Goal: Task Accomplishment & Management: Use online tool/utility

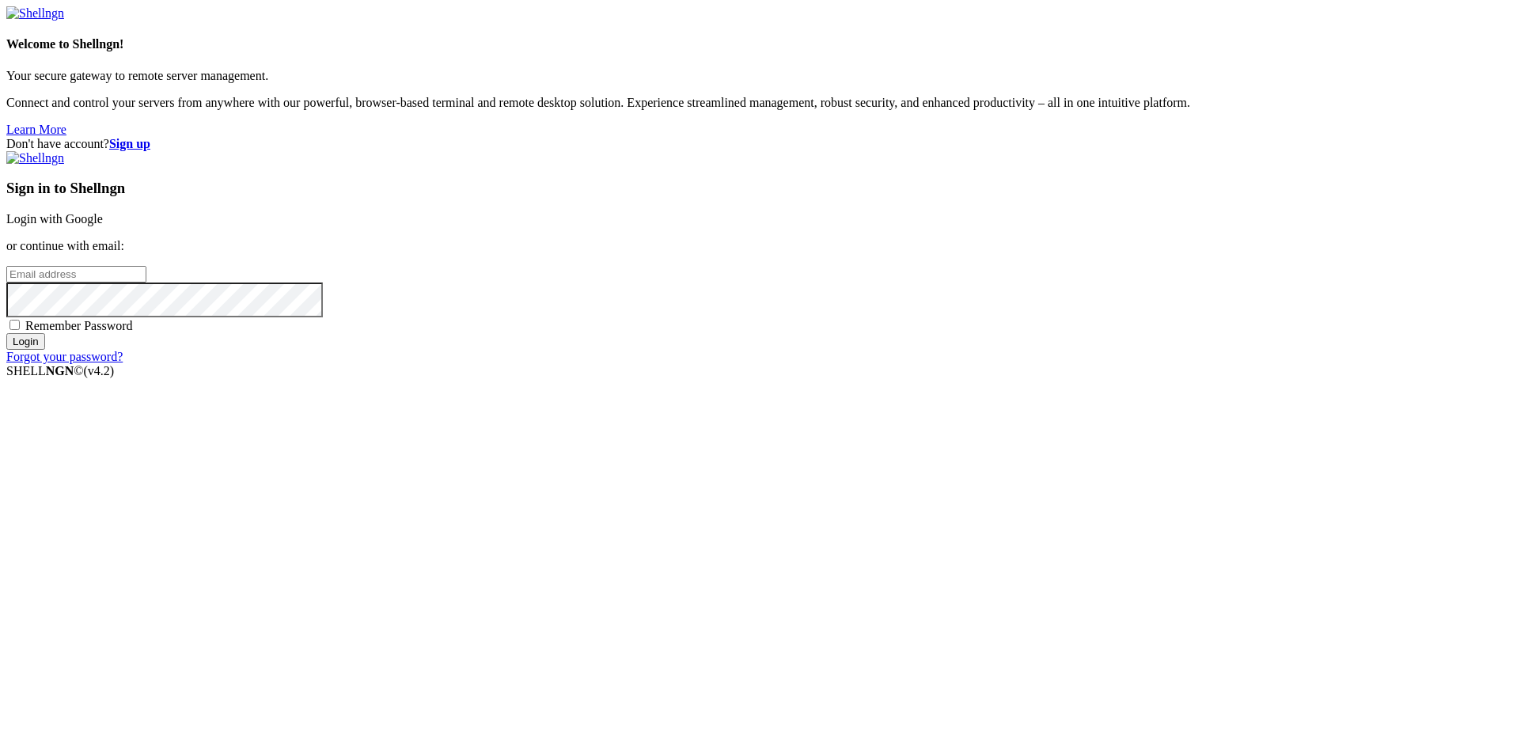
type input "root"
click at [103, 225] on link "Login with Google" at bounding box center [54, 218] width 97 height 13
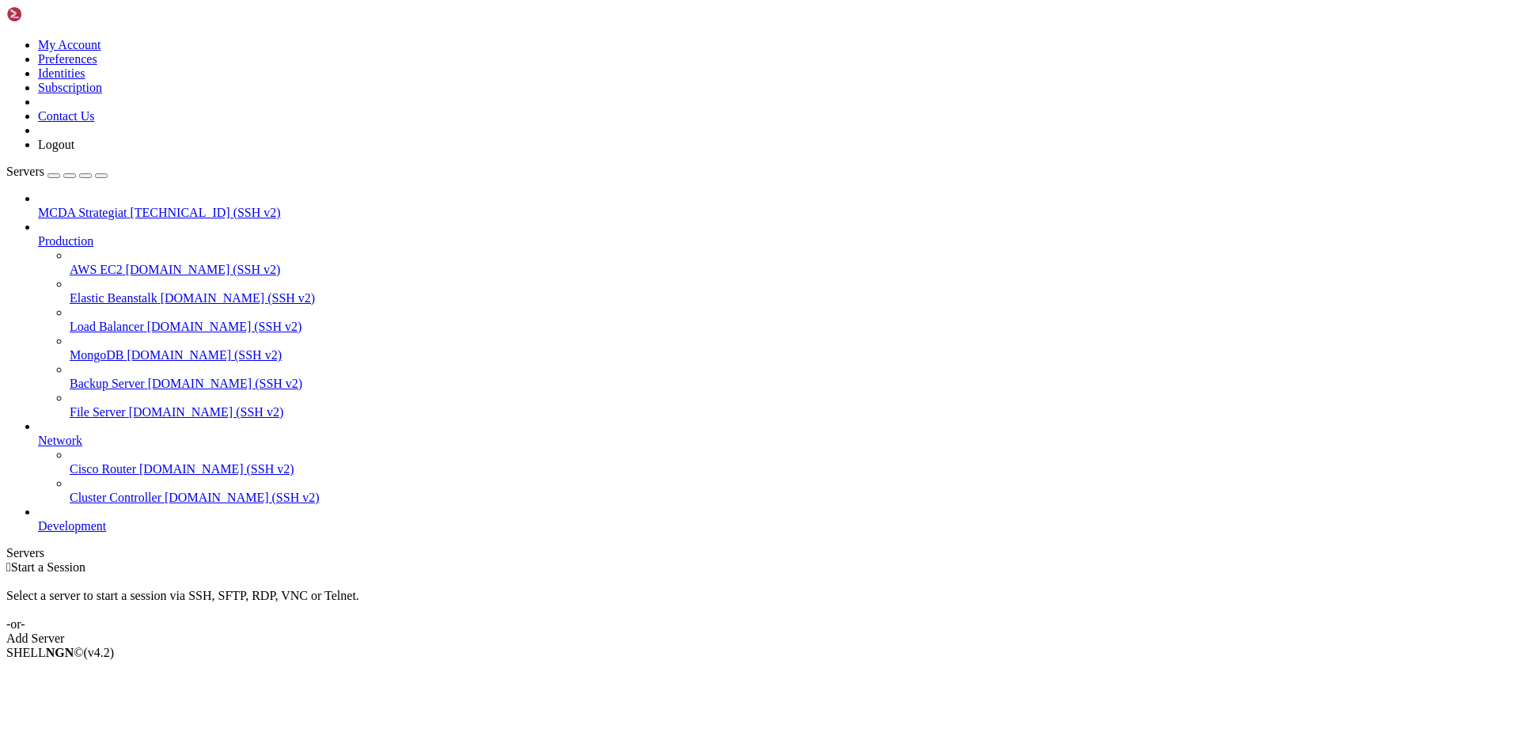
click at [117, 206] on span "MCDA Strategiat" at bounding box center [82, 212] width 89 height 13
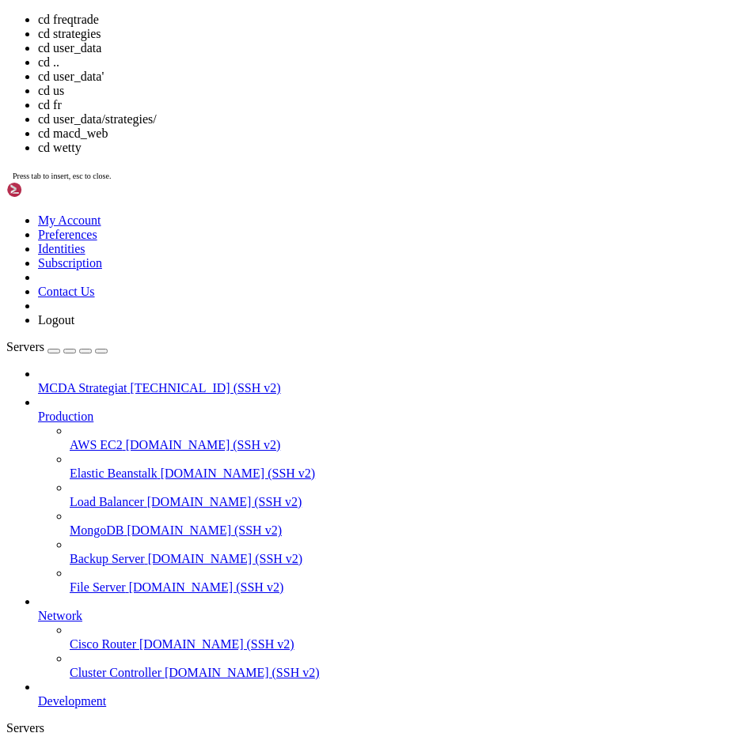
drag, startPoint x: 87, startPoint y: 1175, endPoint x: 9, endPoint y: 1177, distance: 78.4
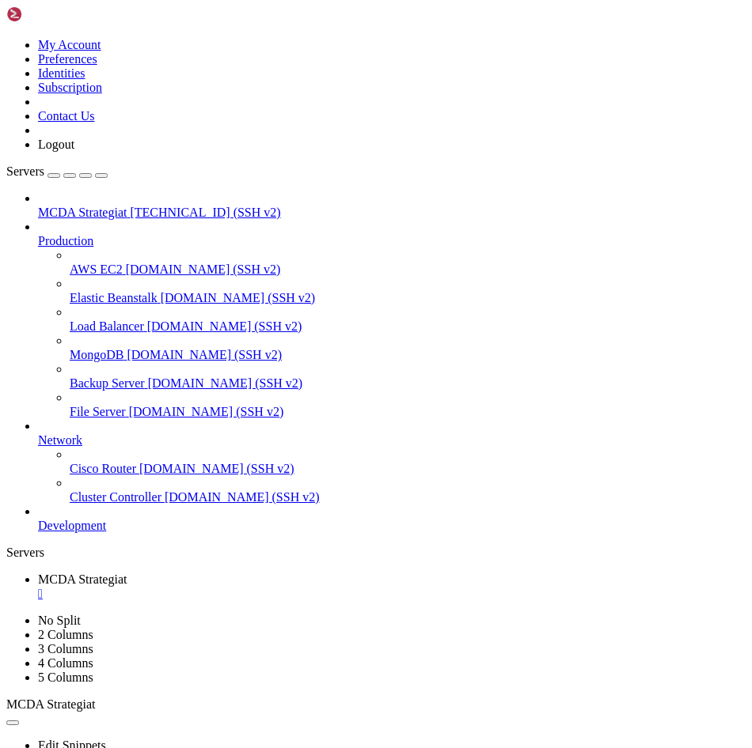
drag, startPoint x: 269, startPoint y: 1042, endPoint x: 282, endPoint y: 1048, distance: 14.9
drag, startPoint x: 197, startPoint y: 83, endPoint x: -13, endPoint y: 137, distance: 217.2
click at [0, 137] on html "Loading... My Account Preferences Identities Subscription Contact Us Logout Ser…" at bounding box center [376, 458] width 752 height 916
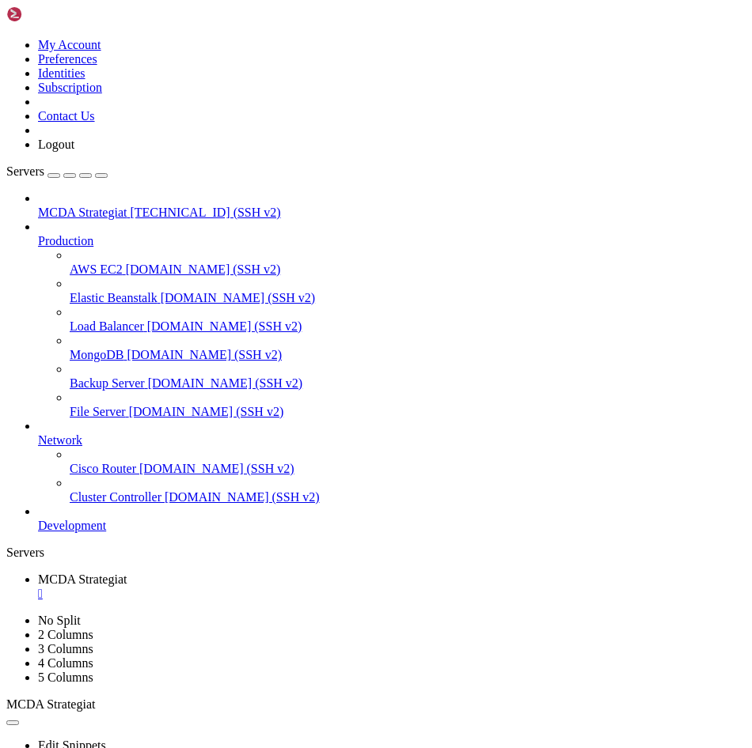
click at [16, 546] on div "Servers" at bounding box center [375, 553] width 739 height 14
drag, startPoint x: 157, startPoint y: 593, endPoint x: -17, endPoint y: 582, distance: 175.3
click at [0, 582] on html "Loading... My Account Preferences Identities Subscription Contact Us Logout Ser…" at bounding box center [376, 458] width 752 height 916
click at [19, 721] on button "button" at bounding box center [12, 723] width 13 height 5
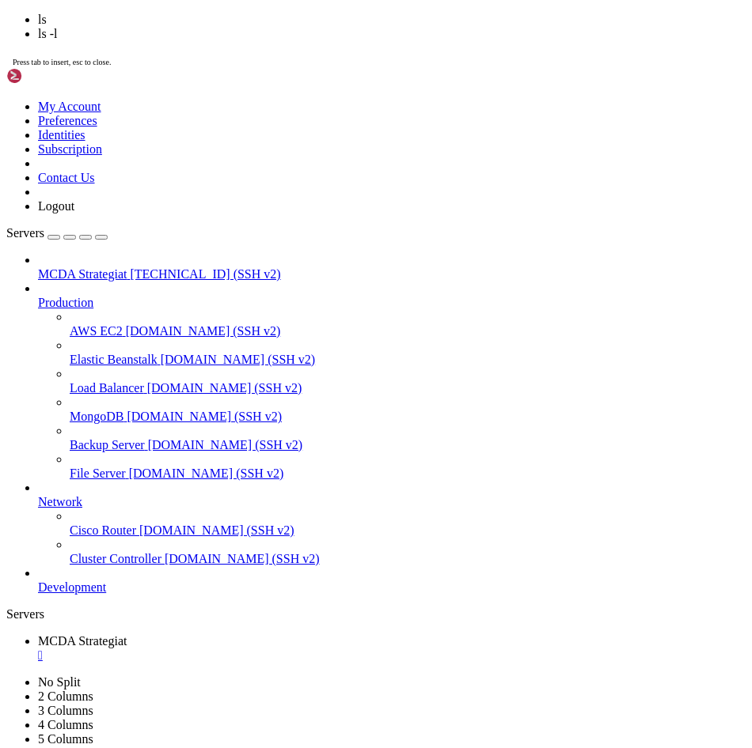
scroll to position [484, 0]
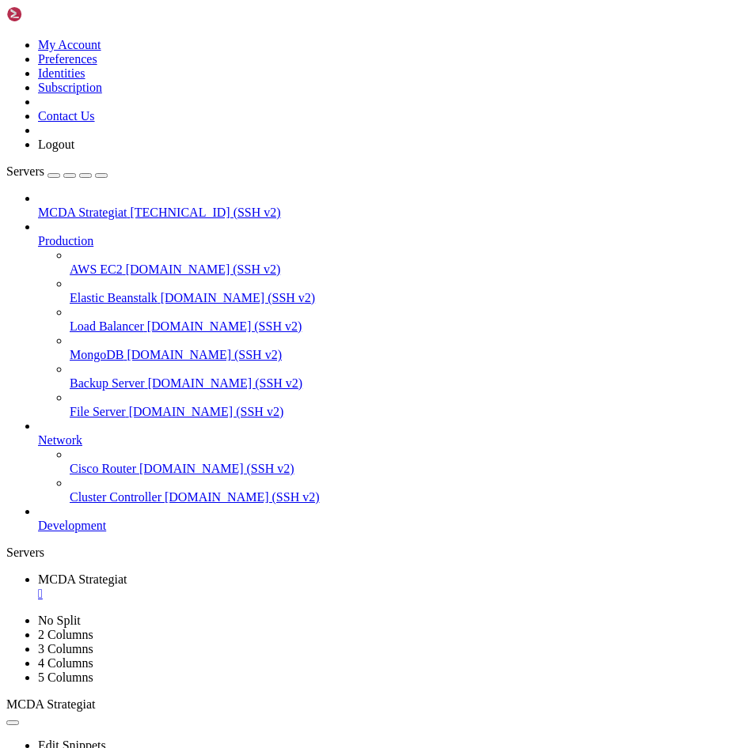
scroll to position [713, 0]
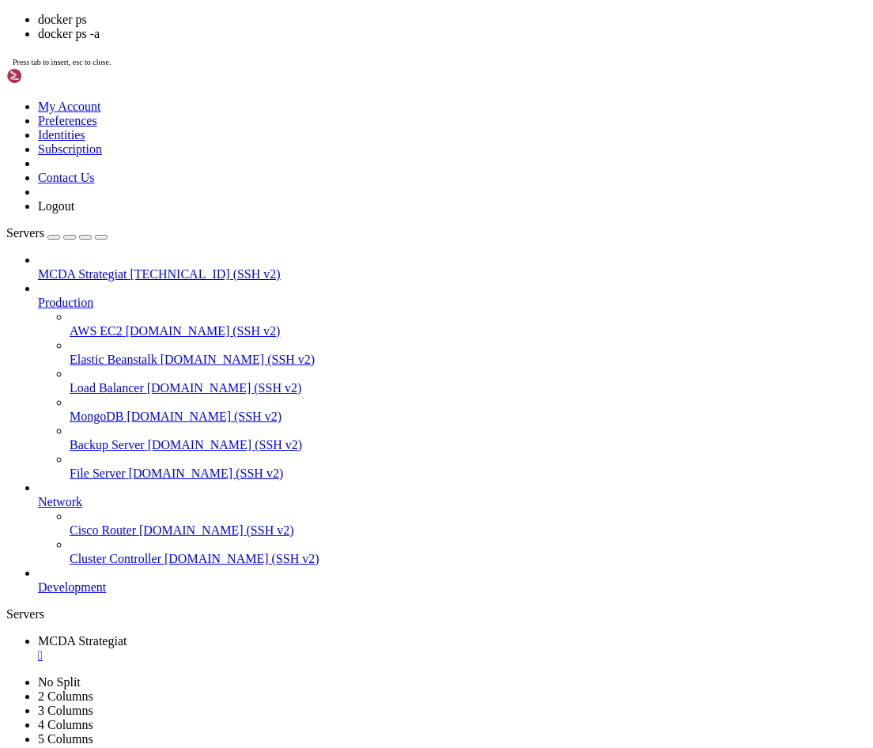
scroll to position [861, 0]
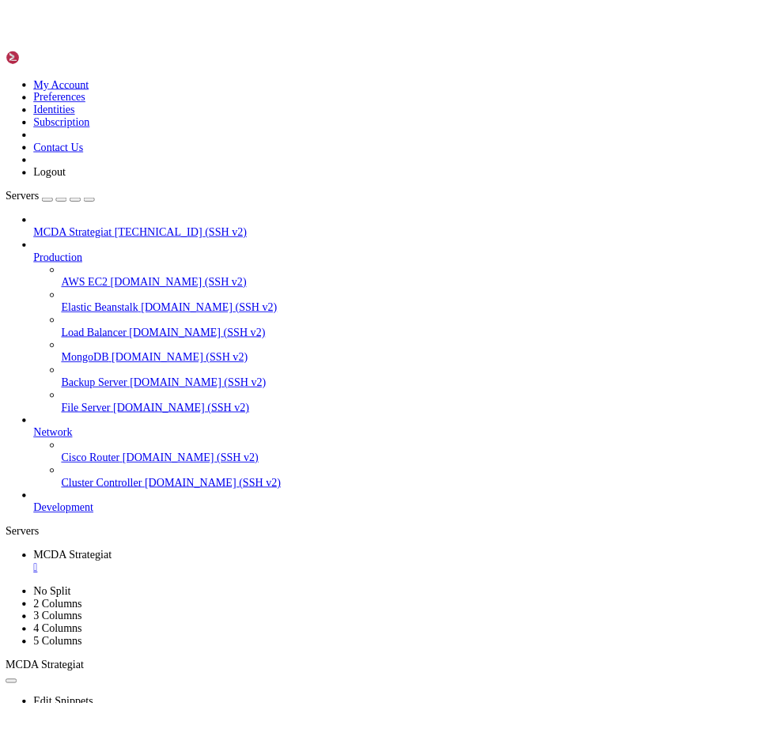
scroll to position [901, 0]
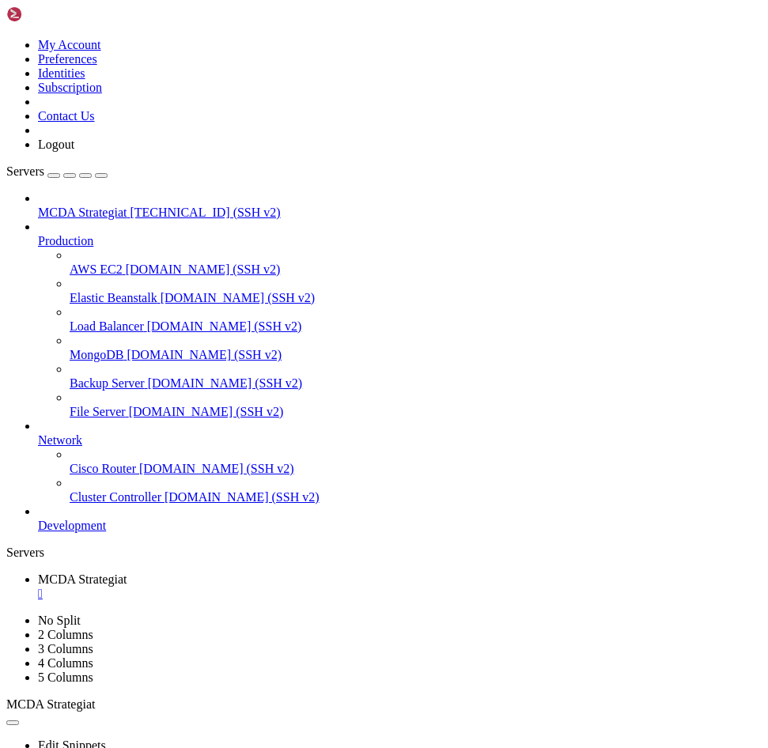
drag, startPoint x: 263, startPoint y: 1068, endPoint x: 397, endPoint y: 1071, distance: 133.7
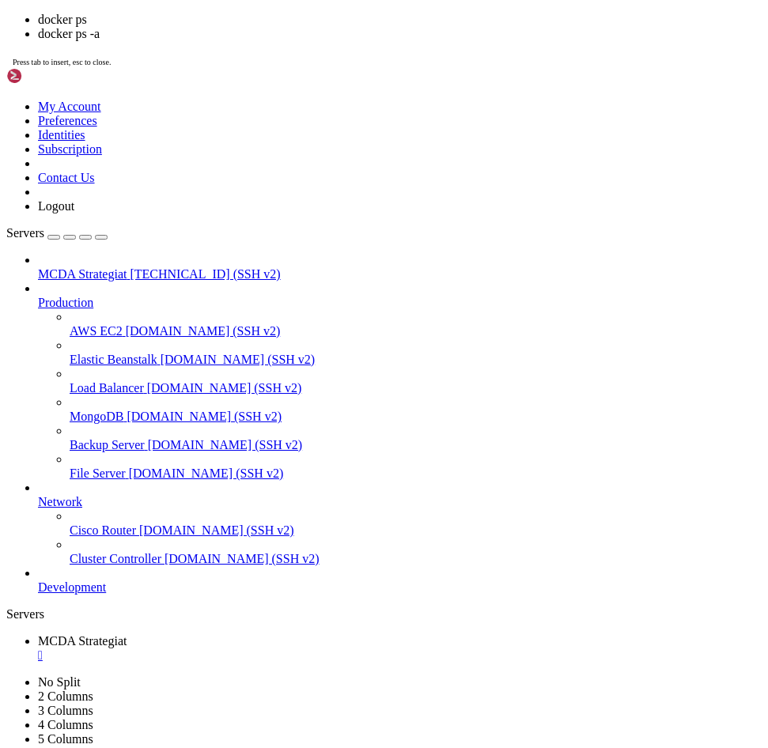
scroll to position [1224, 0]
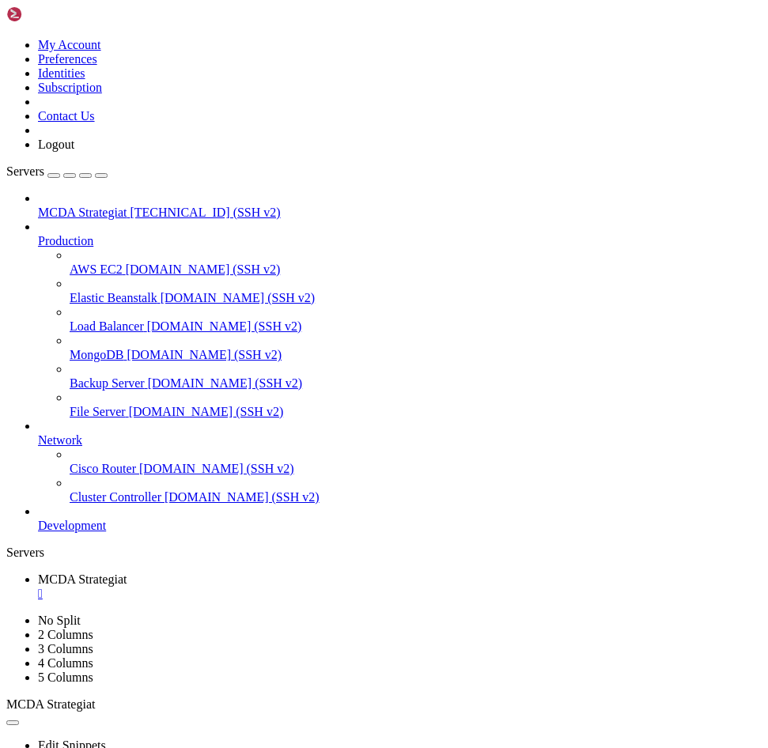
click at [249, 573] on ul "MCDA Strategiat " at bounding box center [384, 587] width 756 height 28
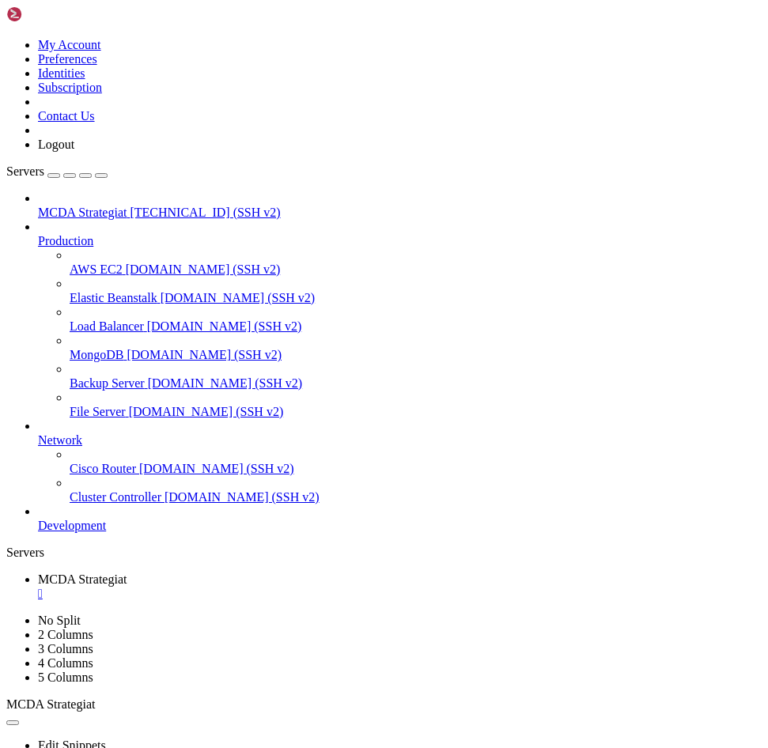
drag, startPoint x: 370, startPoint y: 1487, endPoint x: 13, endPoint y: 1382, distance: 372.8
drag, startPoint x: 18, startPoint y: 1381, endPoint x: 295, endPoint y: 1477, distance: 293.0
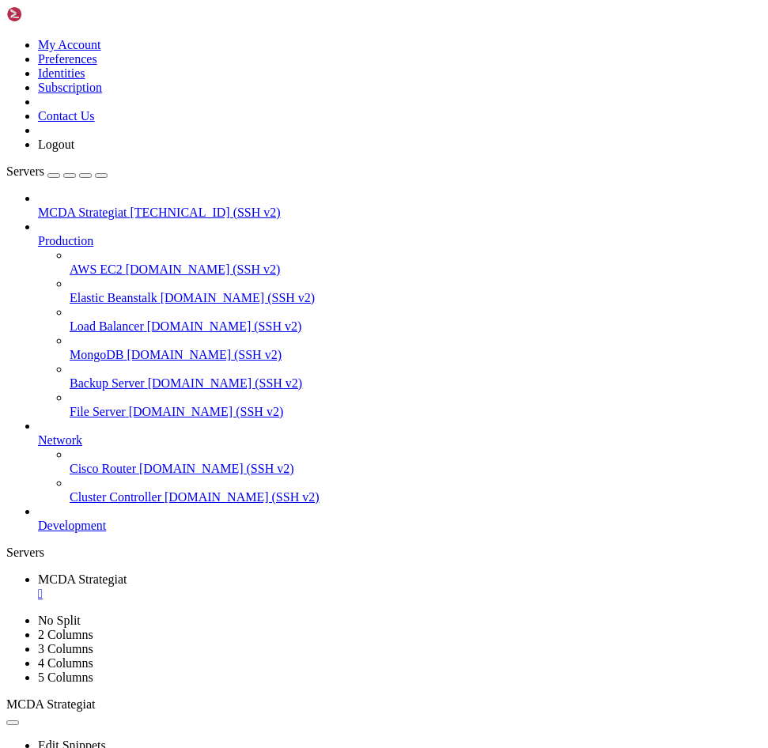
drag, startPoint x: 265, startPoint y: 1001, endPoint x: 399, endPoint y: 1006, distance: 133.8
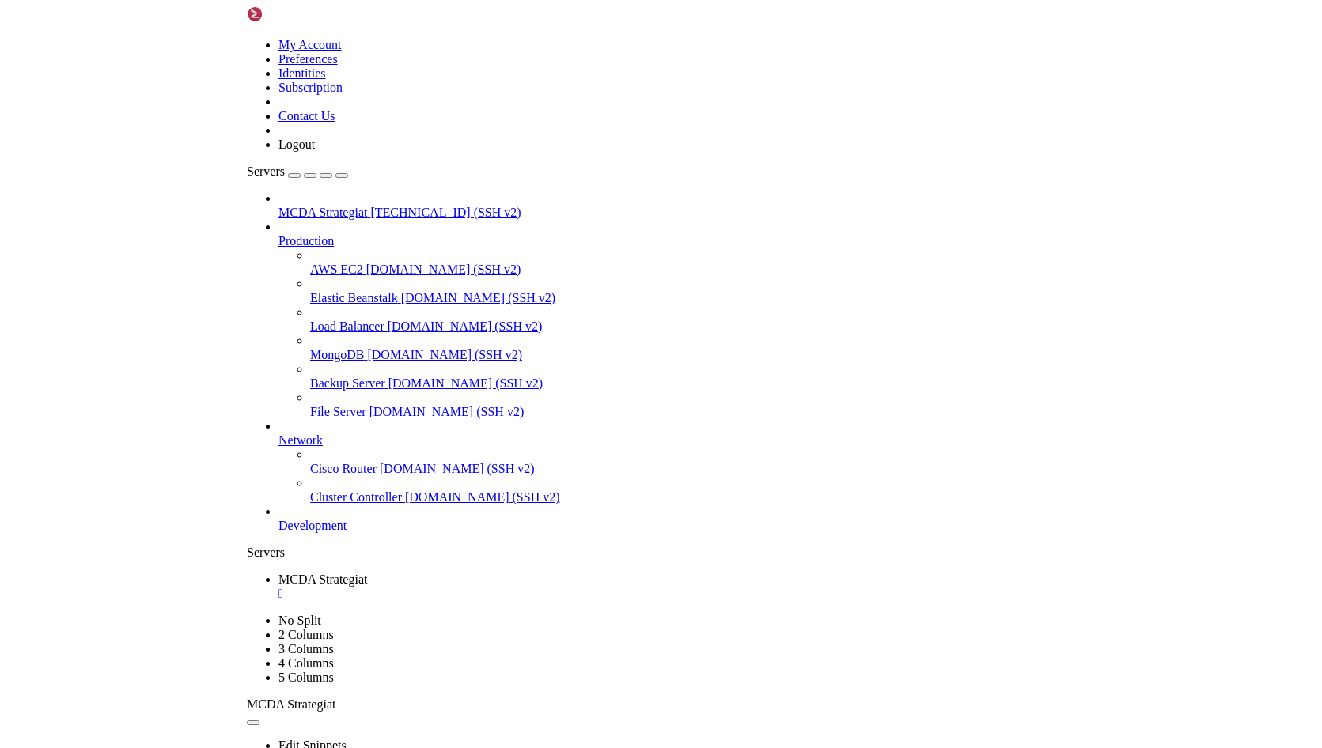
scroll to position [1991, 0]
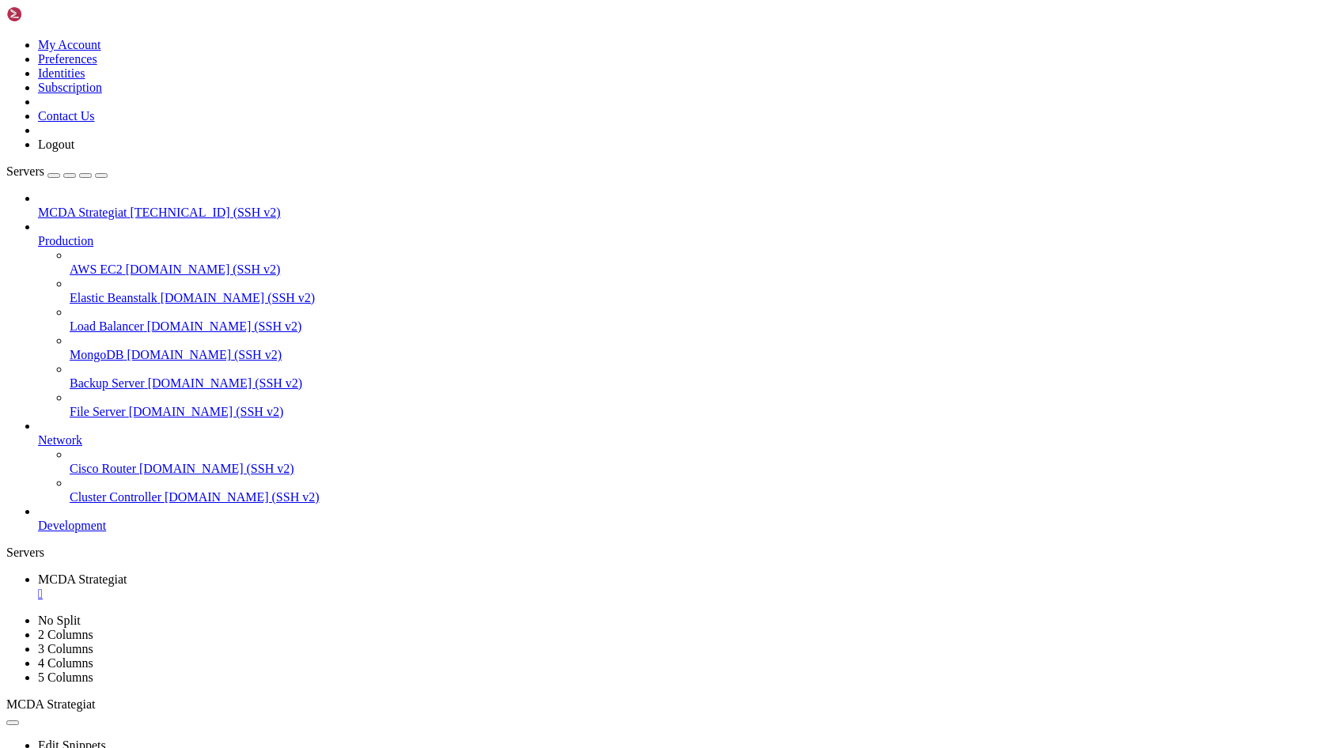
scroll to position [2031, 0]
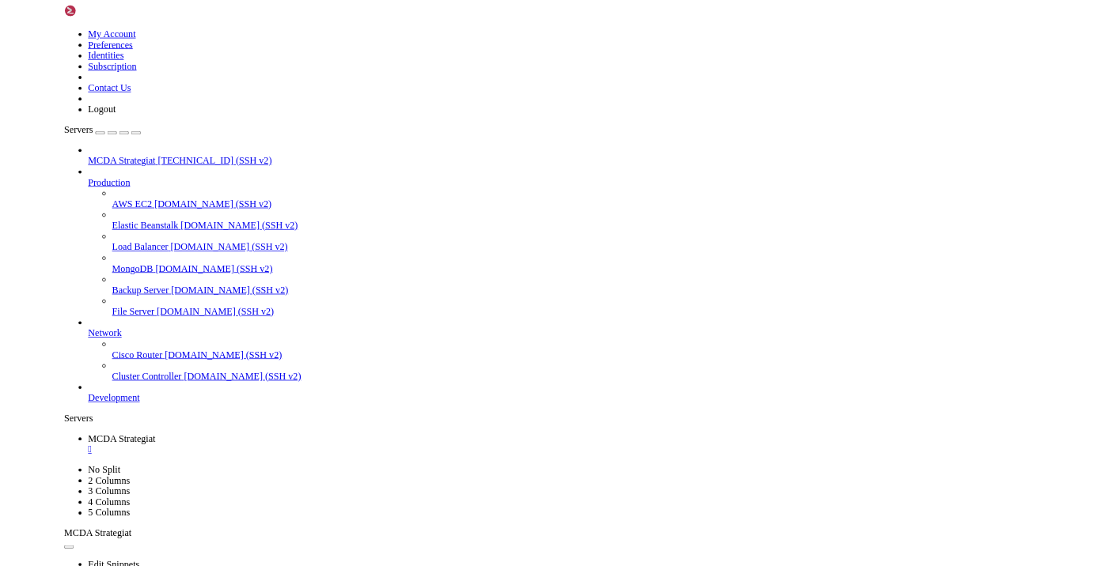
scroll to position [2098, 0]
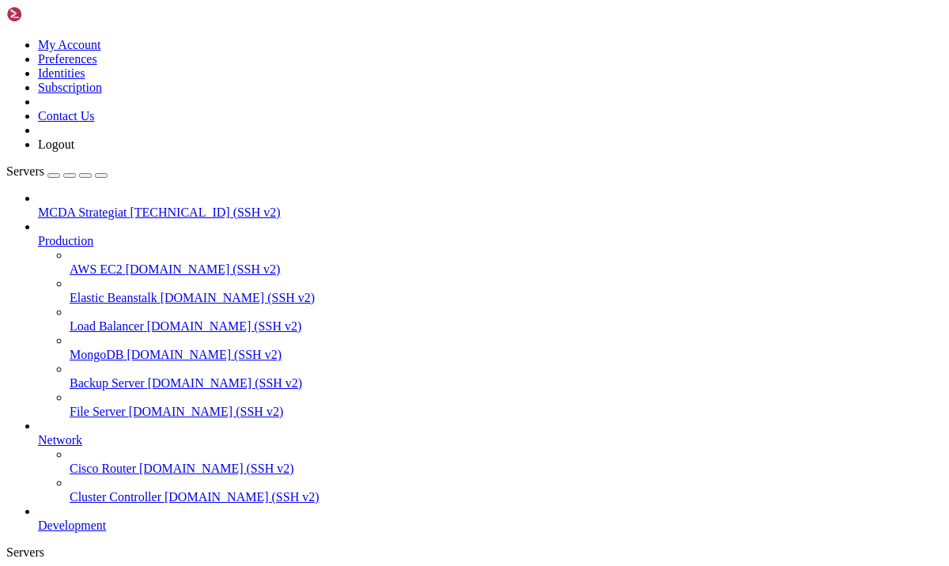
scroll to position [2582, 0]
drag, startPoint x: 237, startPoint y: 1063, endPoint x: 320, endPoint y: 1069, distance: 83.3
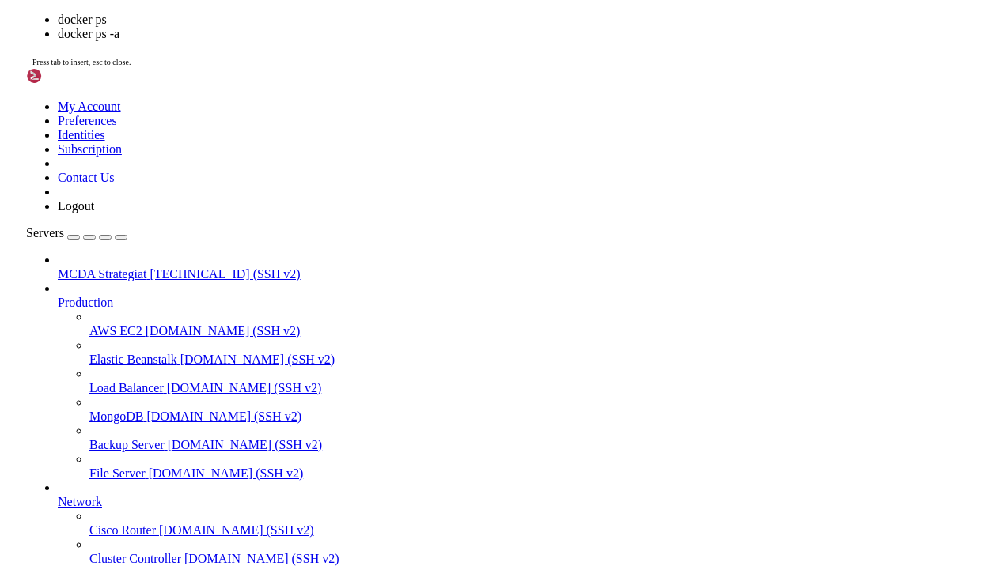
scroll to position [2878, 0]
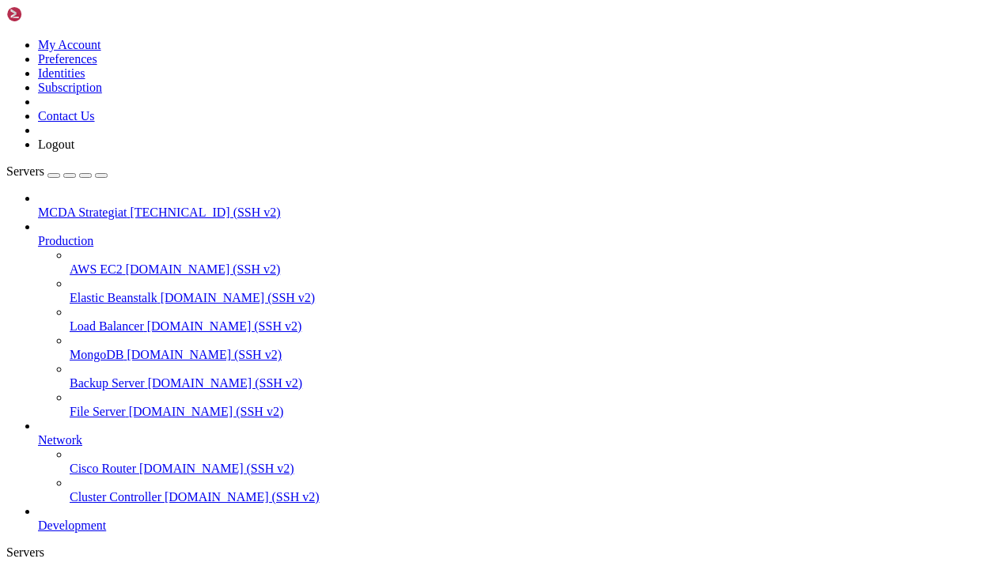
scroll to position [2986, 0]
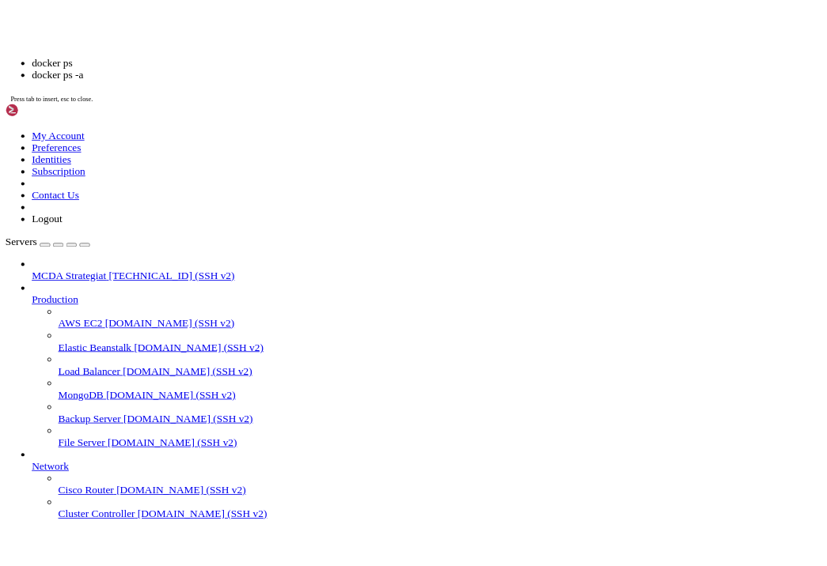
scroll to position [3188, 0]
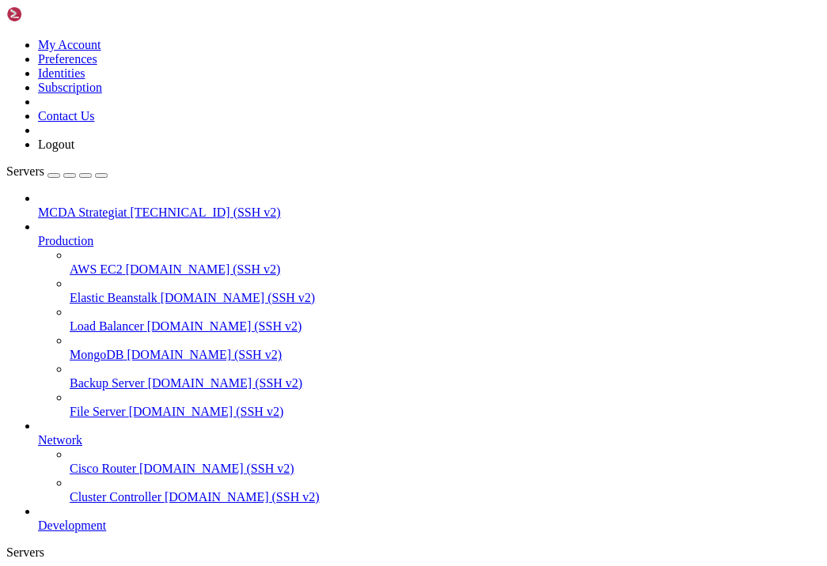
scroll to position [5160, 0]
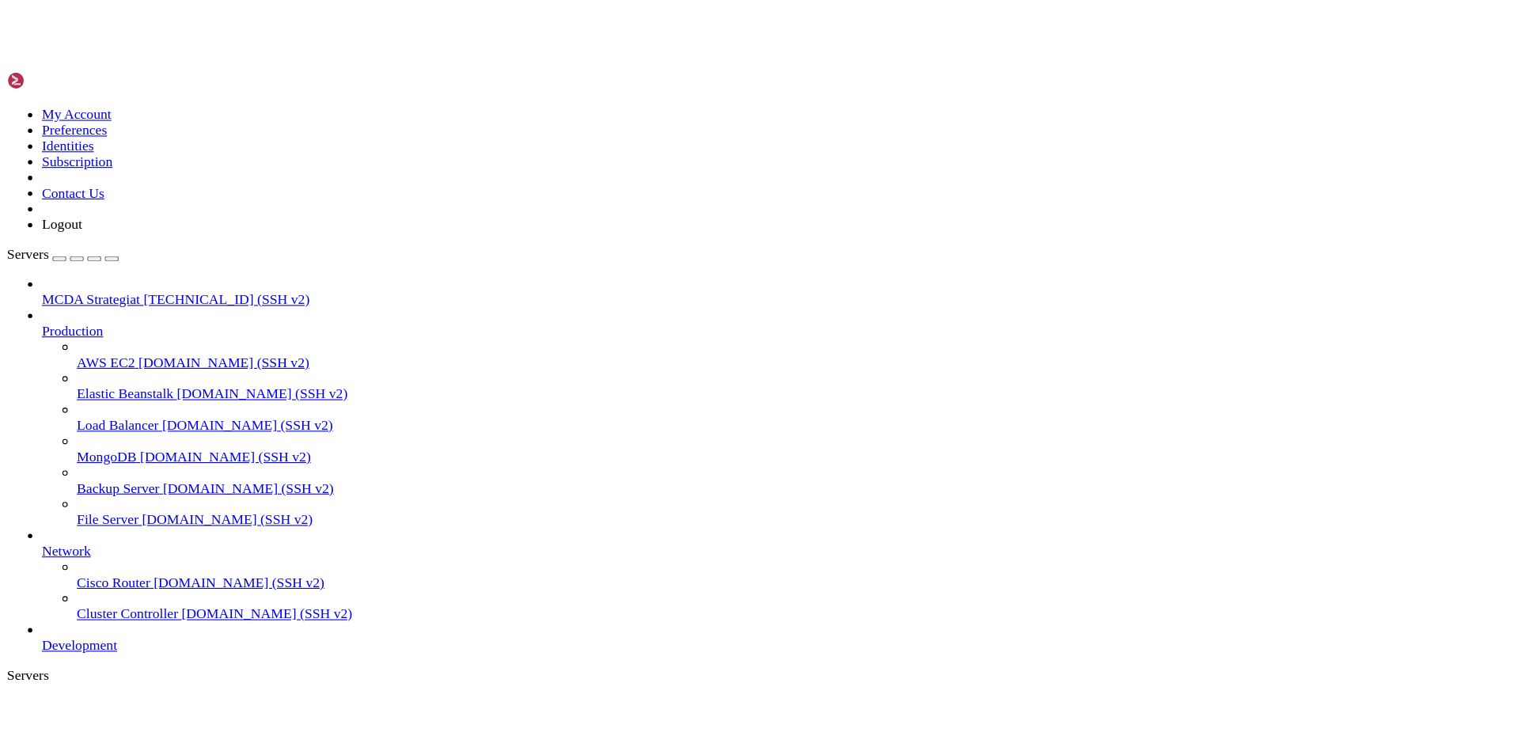
scroll to position [6577, 0]
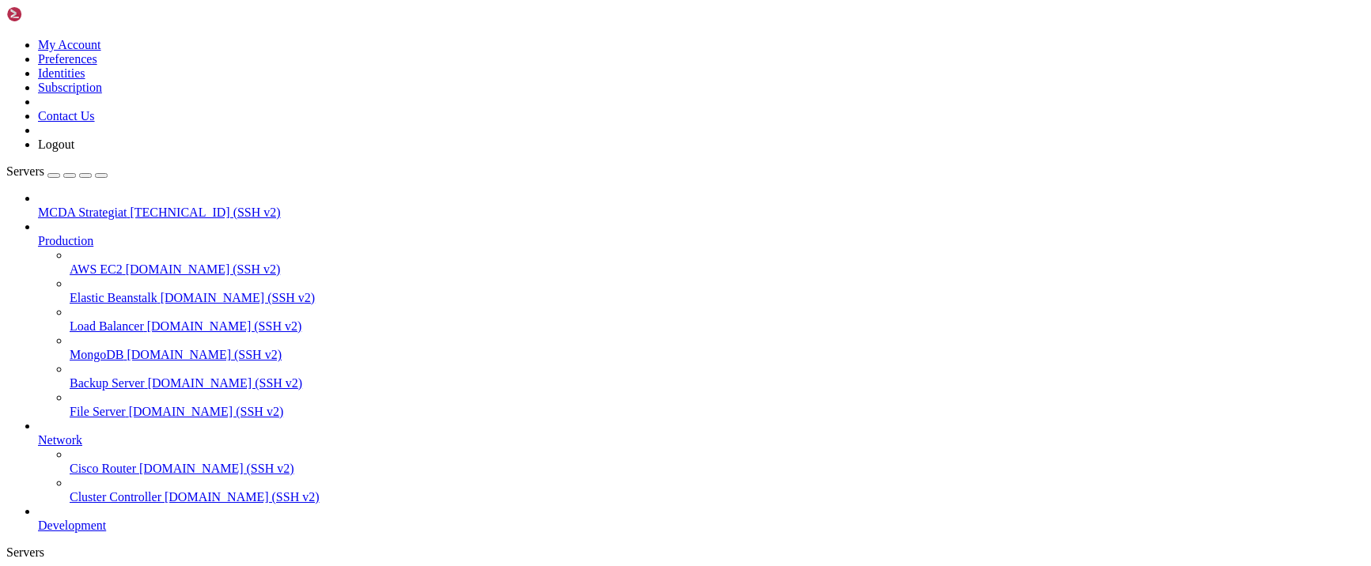
drag, startPoint x: 138, startPoint y: 930, endPoint x: 457, endPoint y: 1089, distance: 356.7
drag, startPoint x: 44, startPoint y: 864, endPoint x: 156, endPoint y: 916, distance: 123.9
drag, startPoint x: 292, startPoint y: 1051, endPoint x: 623, endPoint y: 1172, distance: 352.9
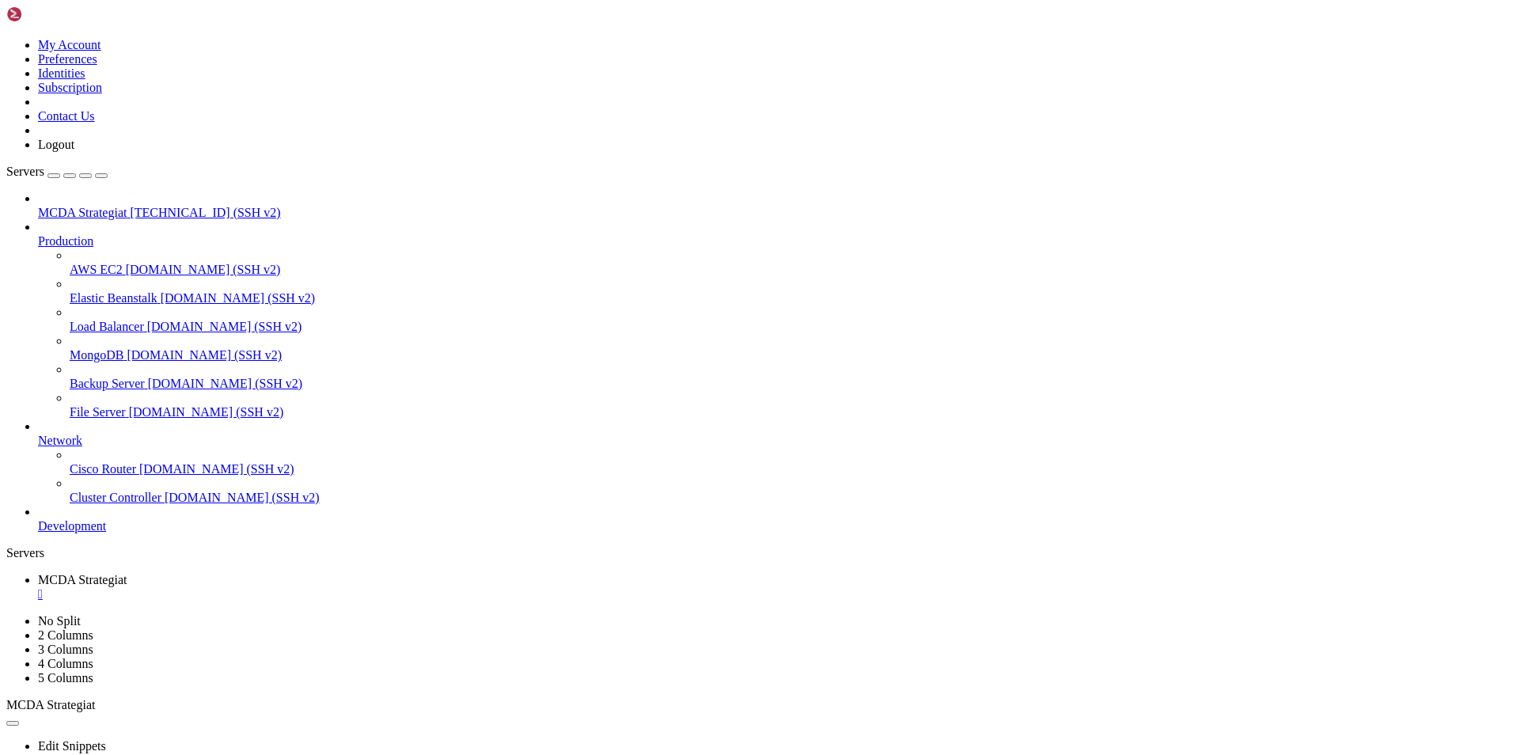
scroll to position [6201, 0]
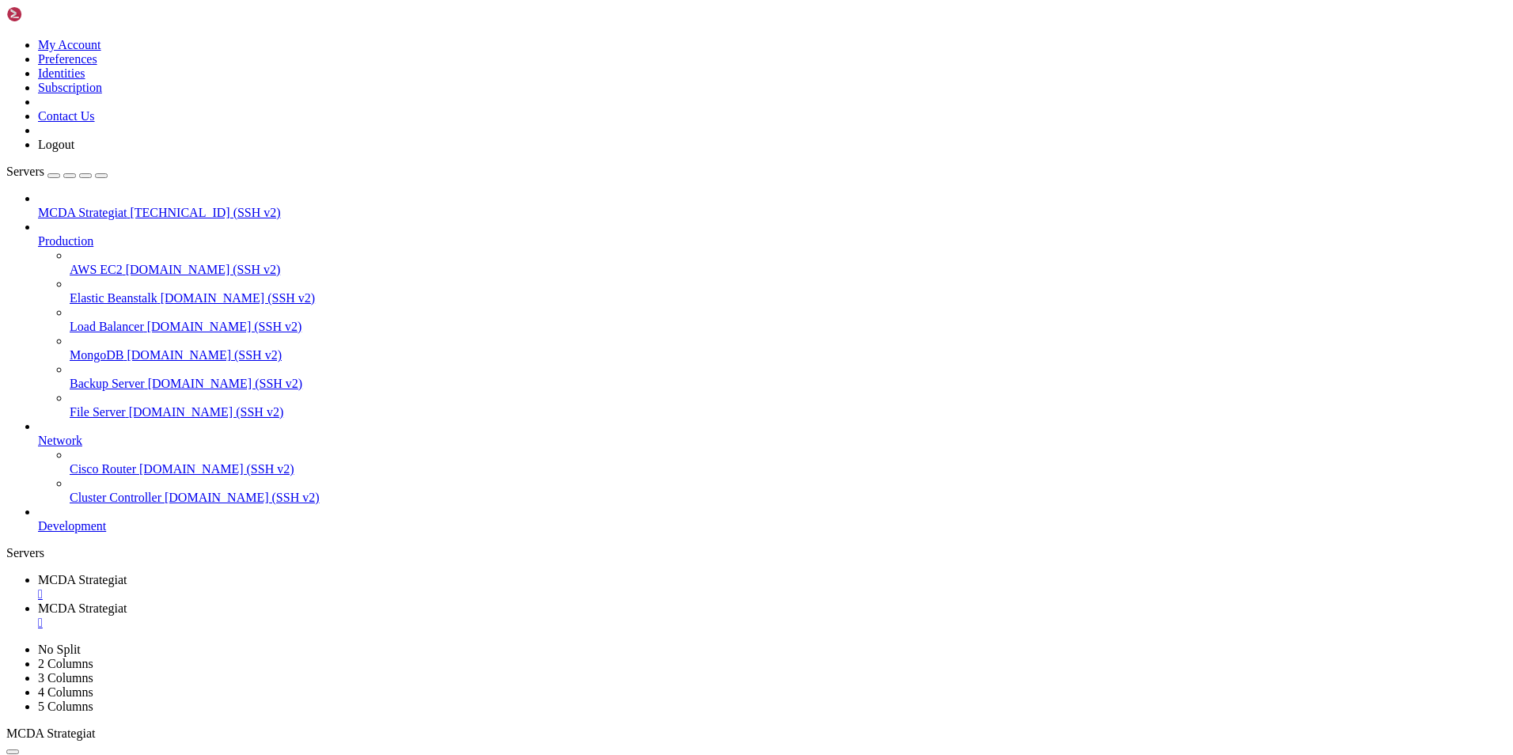
type input "/root/ft_userdata/user_data/strategies"
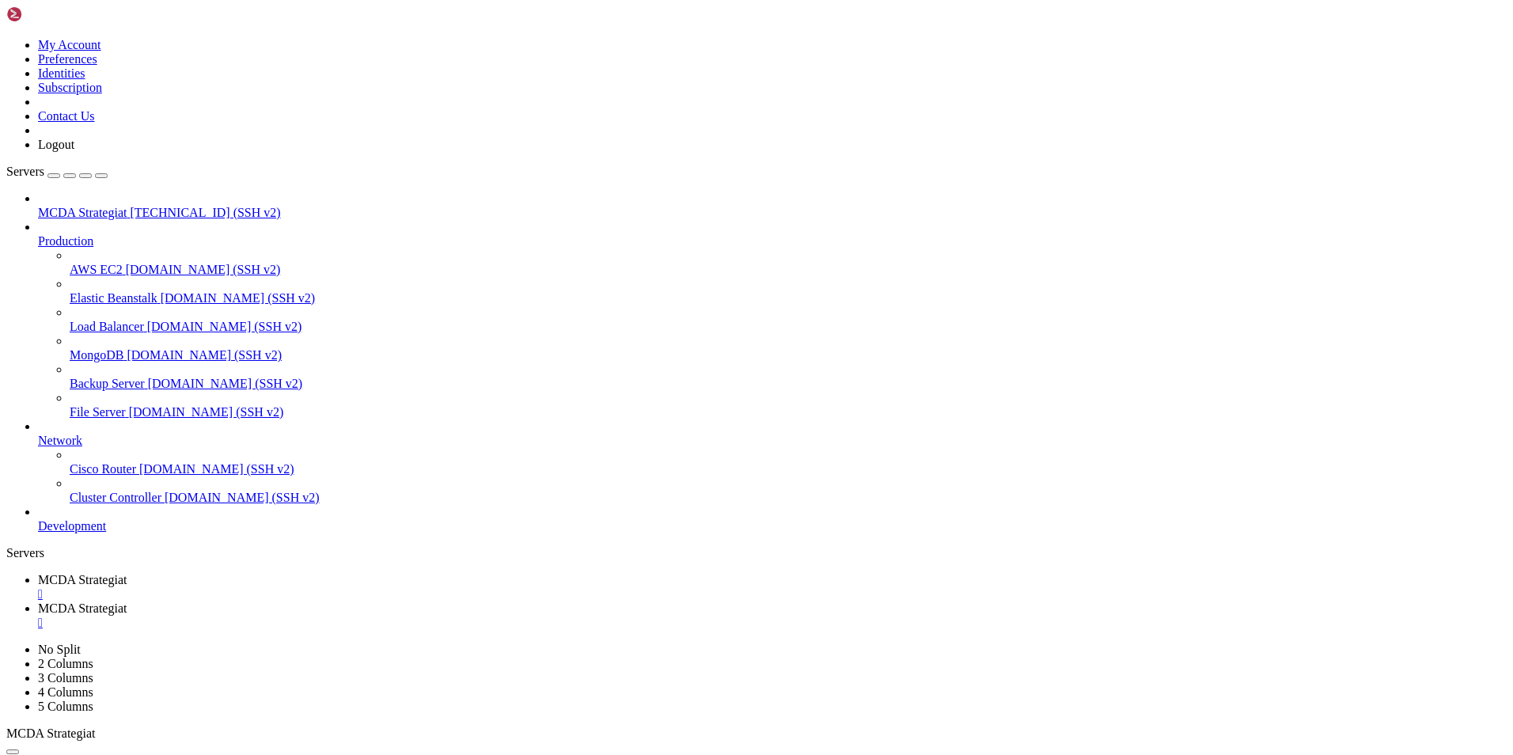
click at [119, 573] on span "MCDA Strategiat" at bounding box center [82, 579] width 89 height 13
click at [127, 601] on span "MCDA Strategiat" at bounding box center [82, 607] width 89 height 13
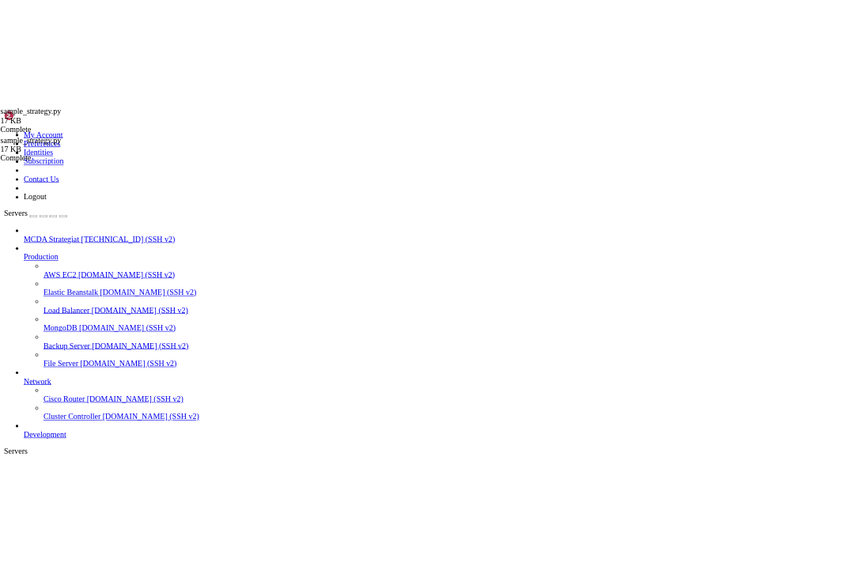
scroll to position [6375, 0]
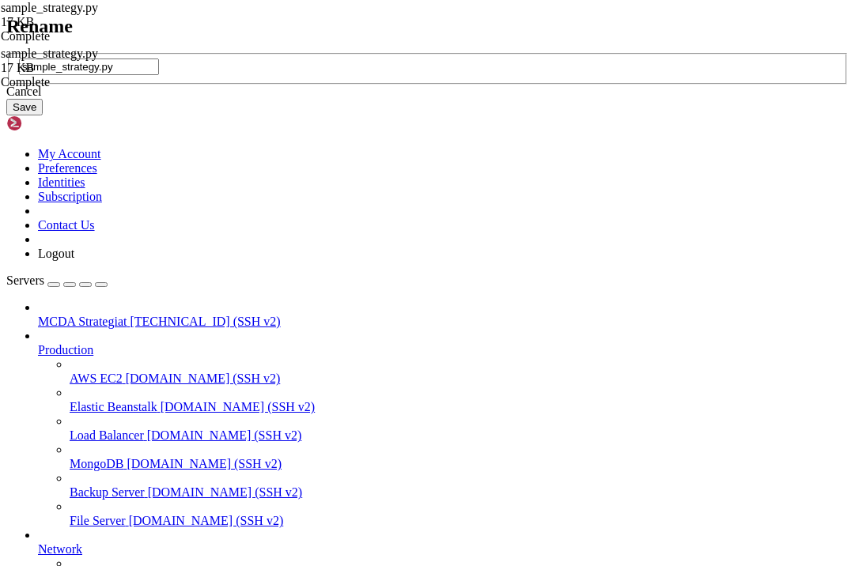
click at [159, 75] on input "sample_strategy.py" at bounding box center [89, 67] width 140 height 17
type input "sample_strategy_original.py"
click at [43, 116] on button "Save" at bounding box center [24, 107] width 36 height 17
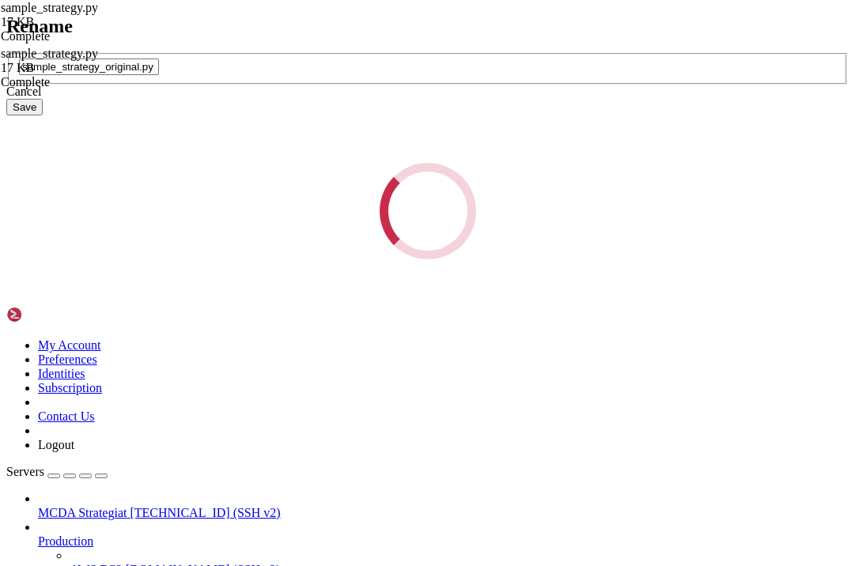
click at [454, 183] on div "Rename sample_strategy_original.py Cancel Save Loading..." at bounding box center [427, 138] width 843 height 244
click at [108, 21] on div "Rename sample_strategy_original.py Cancel Save Loading..." at bounding box center [427, 138] width 843 height 244
click at [546, 260] on div "Loading..." at bounding box center [427, 211] width 843 height 97
click at [94, 17] on div "Rename sample_strategy_original.py Cancel Save Loading..." at bounding box center [427, 138] width 843 height 244
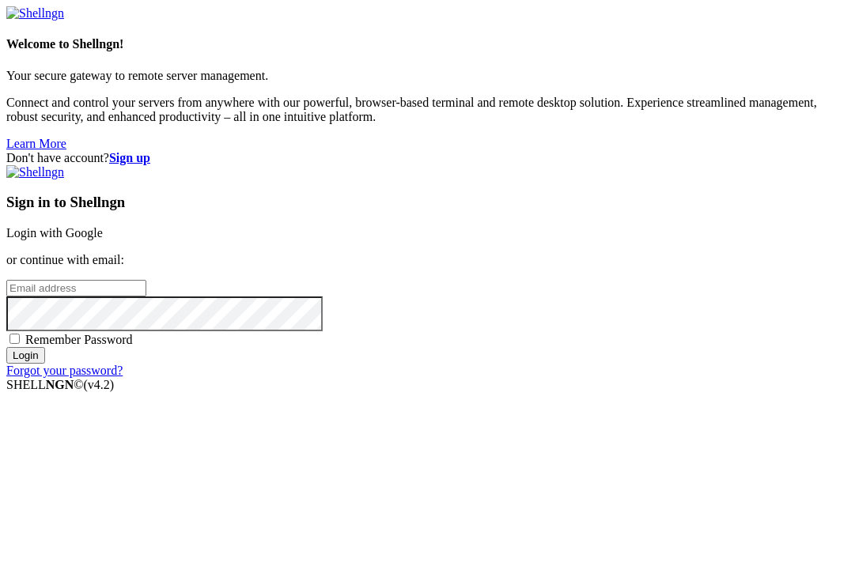
type input "root"
click at [103, 226] on link "Login with Google" at bounding box center [54, 232] width 97 height 13
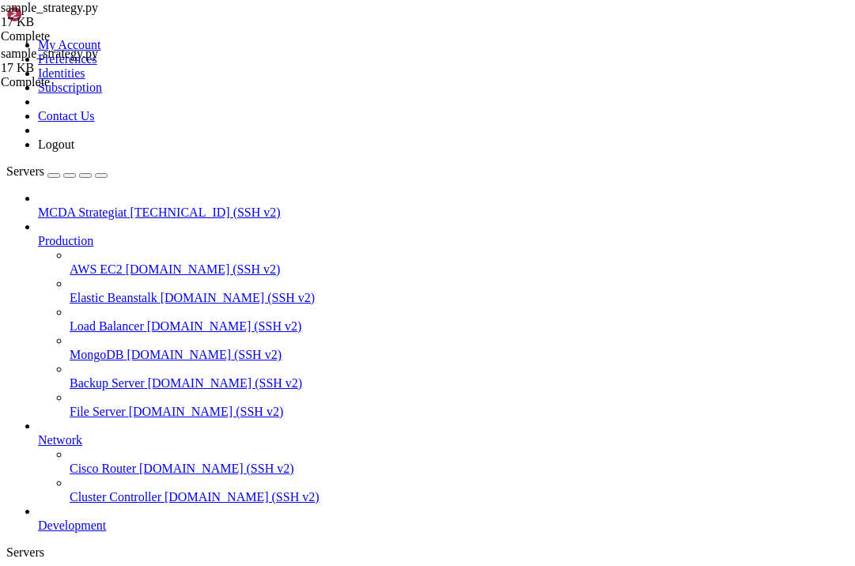
scroll to position [6375, 0]
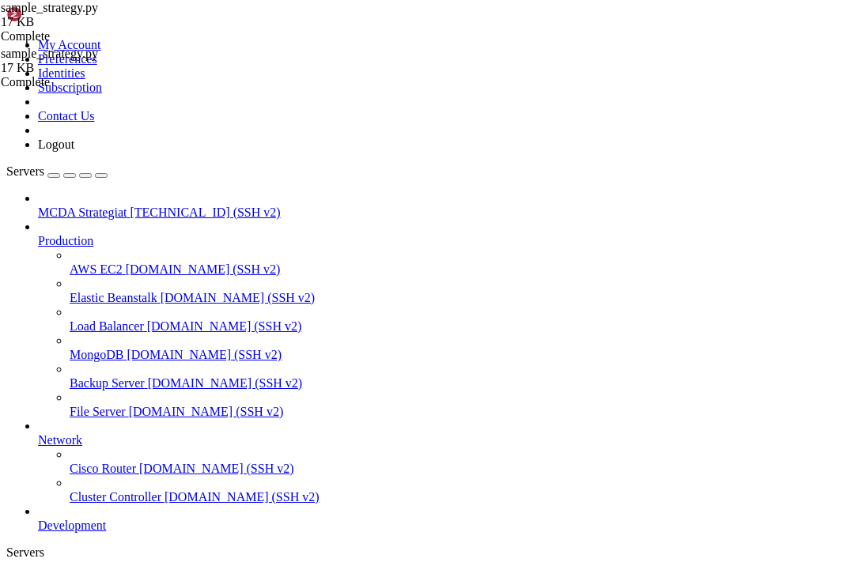
type input "/root/ft_userdata/user_data/strategies"
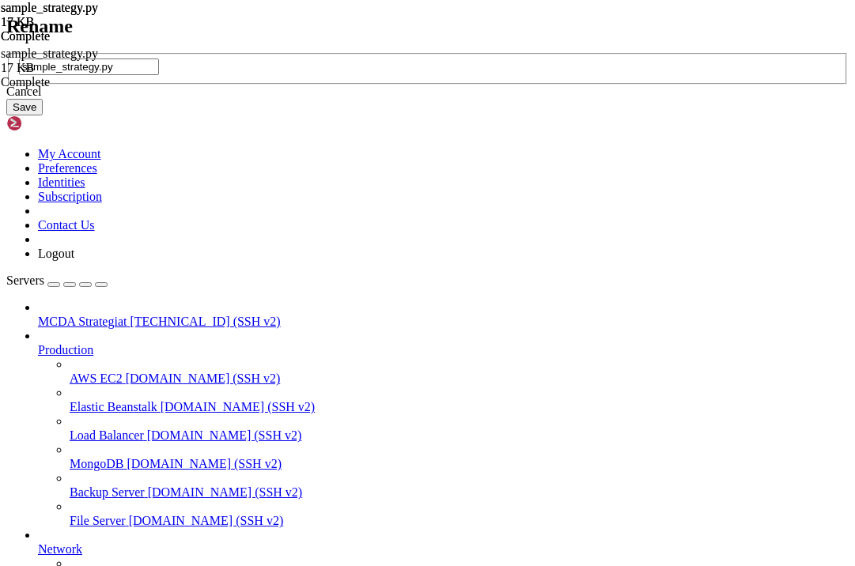
click at [159, 75] on input "sample_strategy.py" at bounding box center [89, 67] width 140 height 17
type input "sample_strategy_orginal.py"
click at [43, 116] on button "Save" at bounding box center [24, 107] width 36 height 17
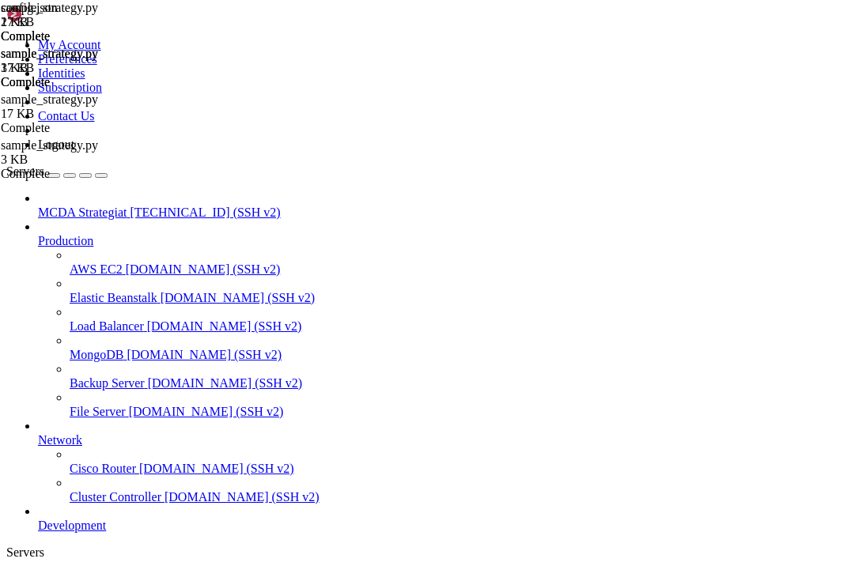
type input "/root/ft_userdata/user_data/strategies"
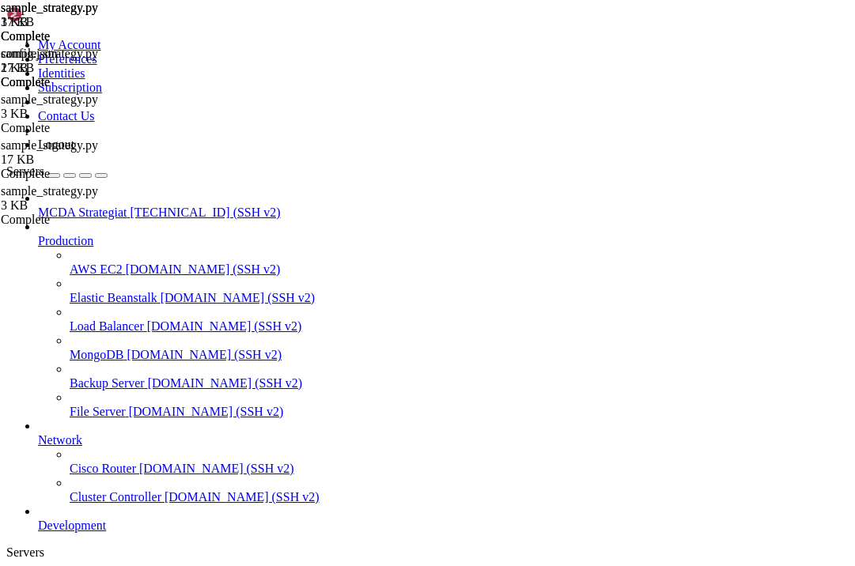
type textarea "# --- Cryptohopper BUY logiikka ---"
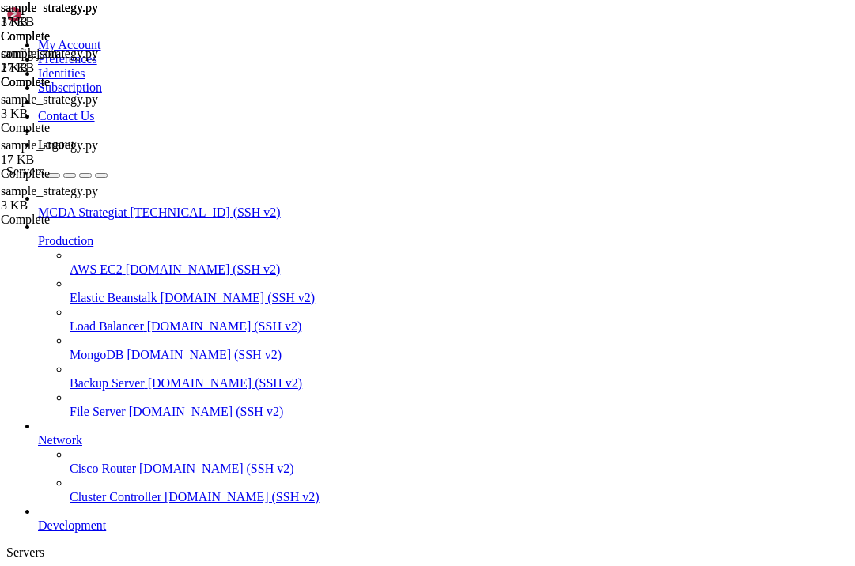
type input "/root/ft_userdata/user_data"
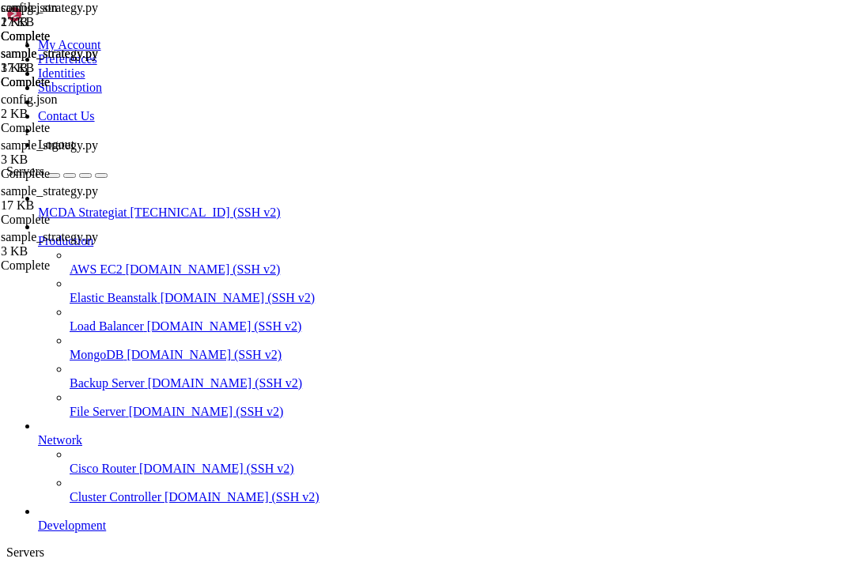
type textarea ""pair_whitelist": ["
paste textarea ""EUR/BNB""
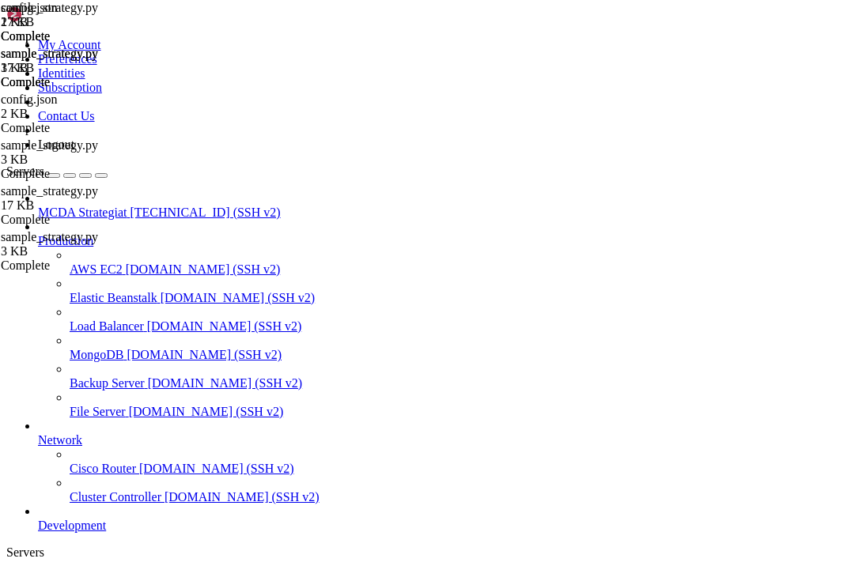
type textarea """
type textarea ""pair_blacklist": ["
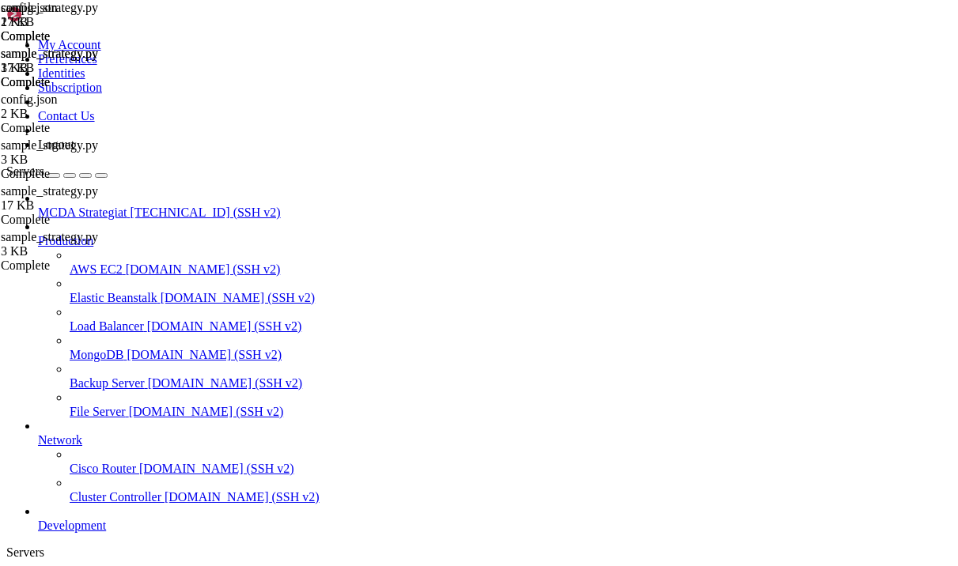
scroll to position [874, 0]
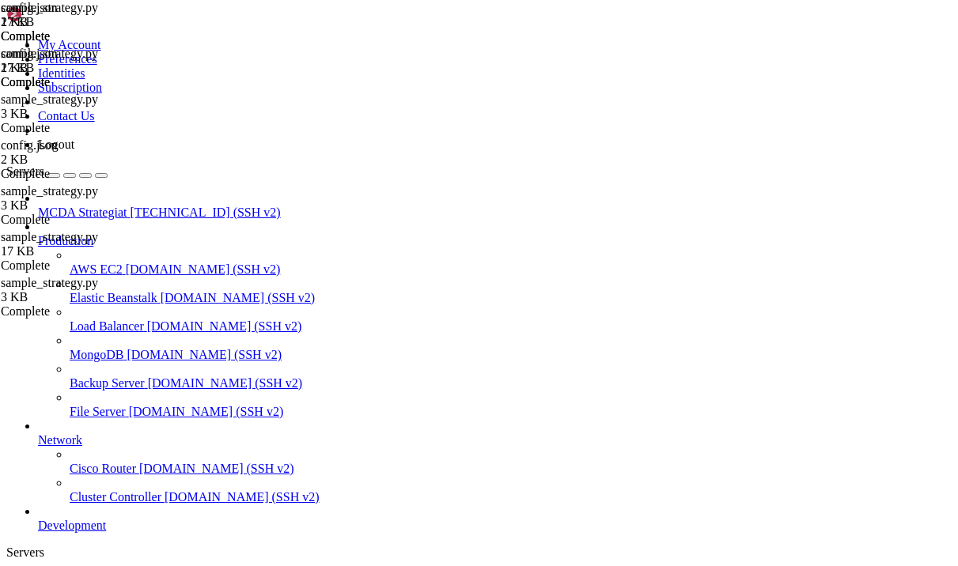
scroll to position [0, 12]
type textarea "}"
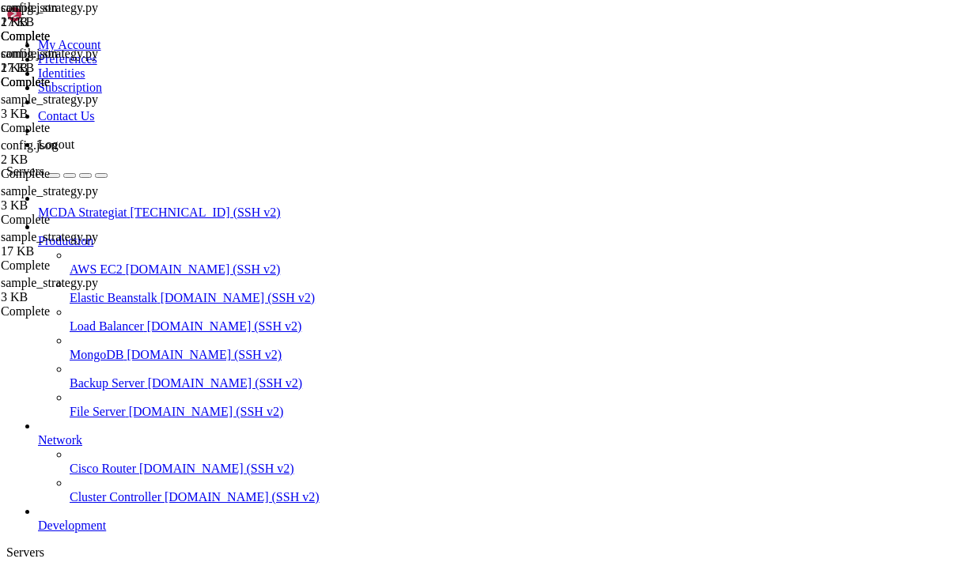
drag, startPoint x: 303, startPoint y: 440, endPoint x: 252, endPoint y: 374, distance: 82.9
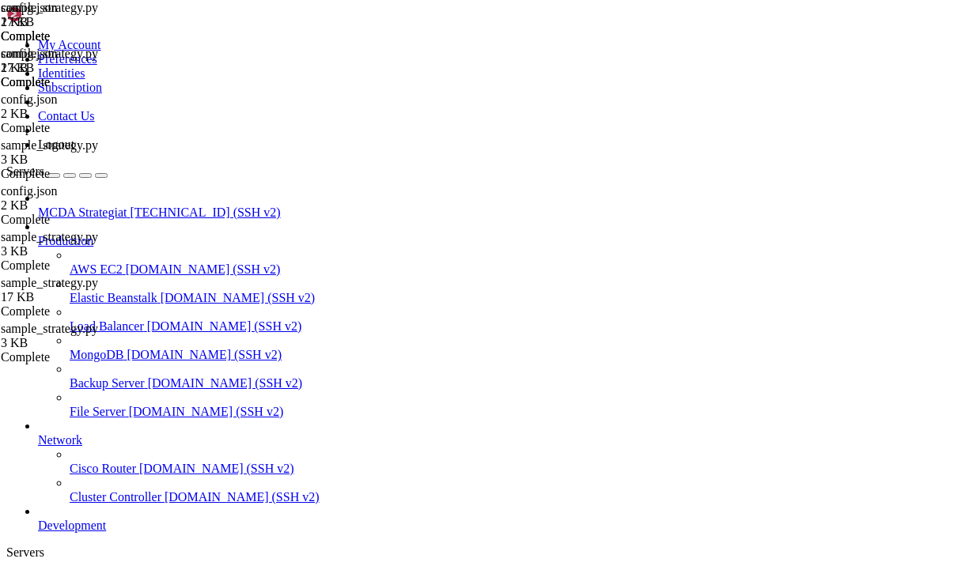
type textarea ""pairlists": [ {"
drag, startPoint x: 279, startPoint y: 445, endPoint x: 253, endPoint y: 374, distance: 75.1
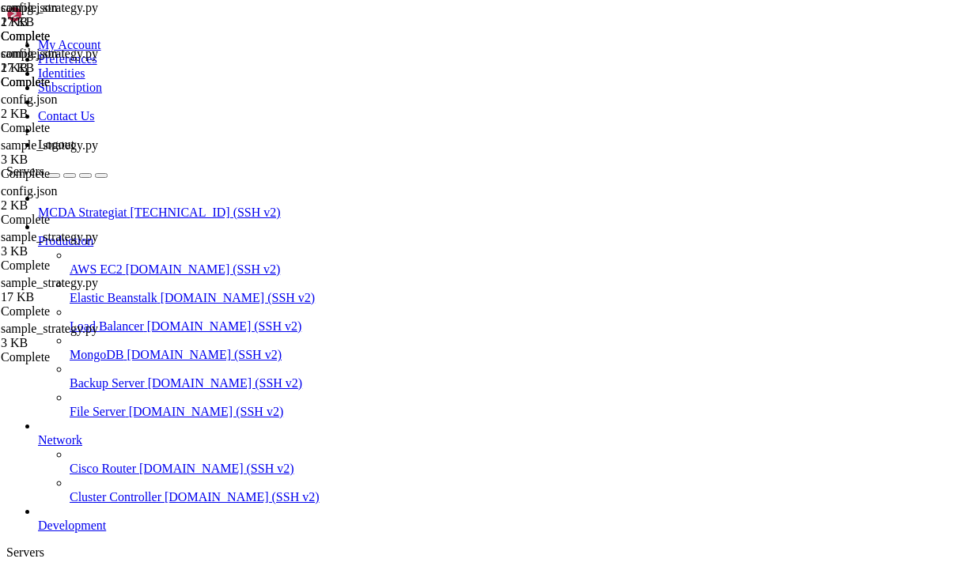
type textarea ""pairlists": [ {"
type textarea ""chat_id": """
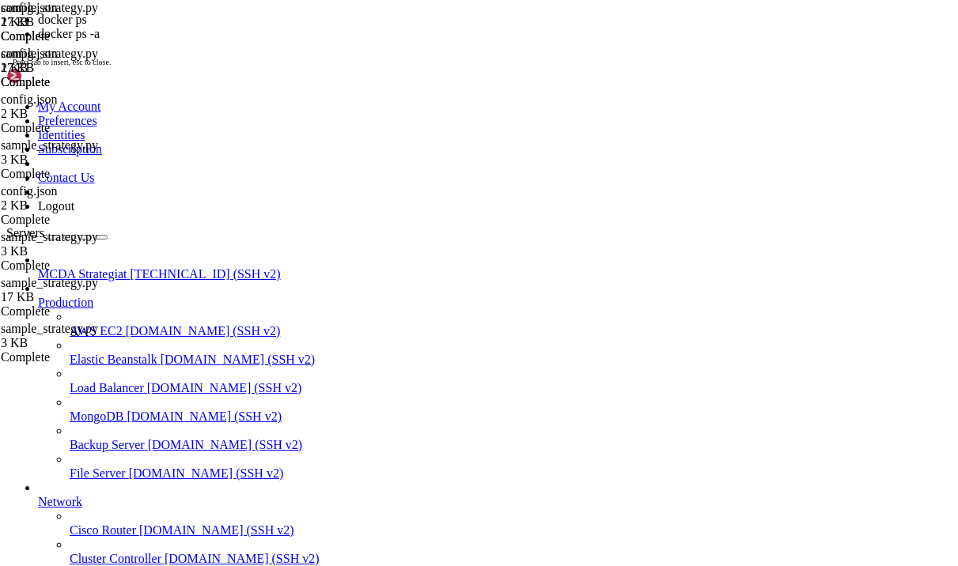
scroll to position [942, 0]
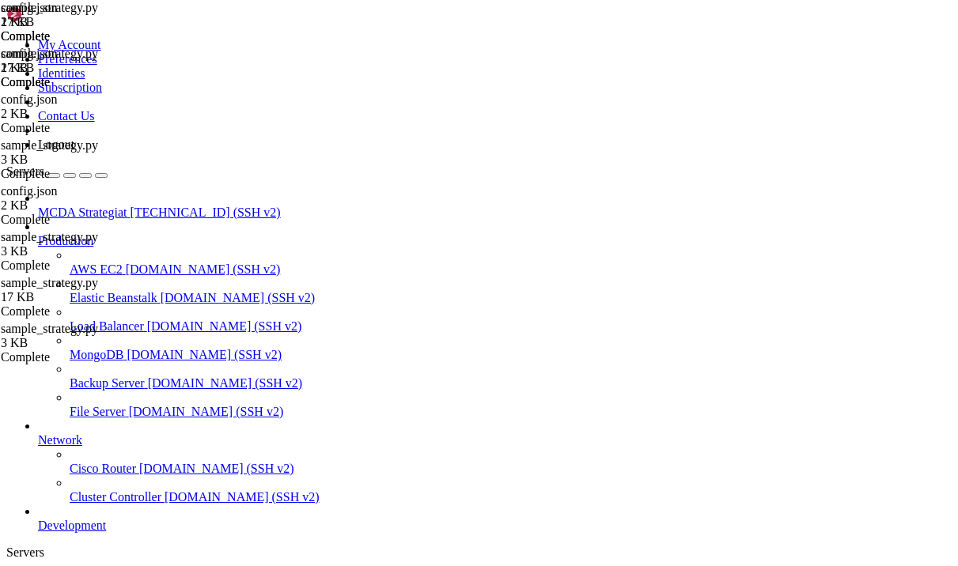
type textarea "},"
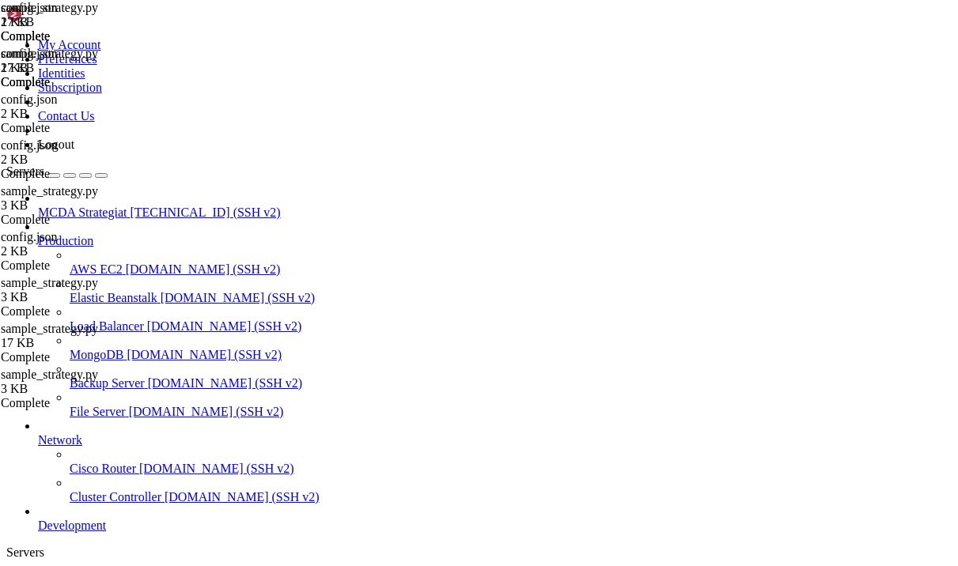
type textarea "},"
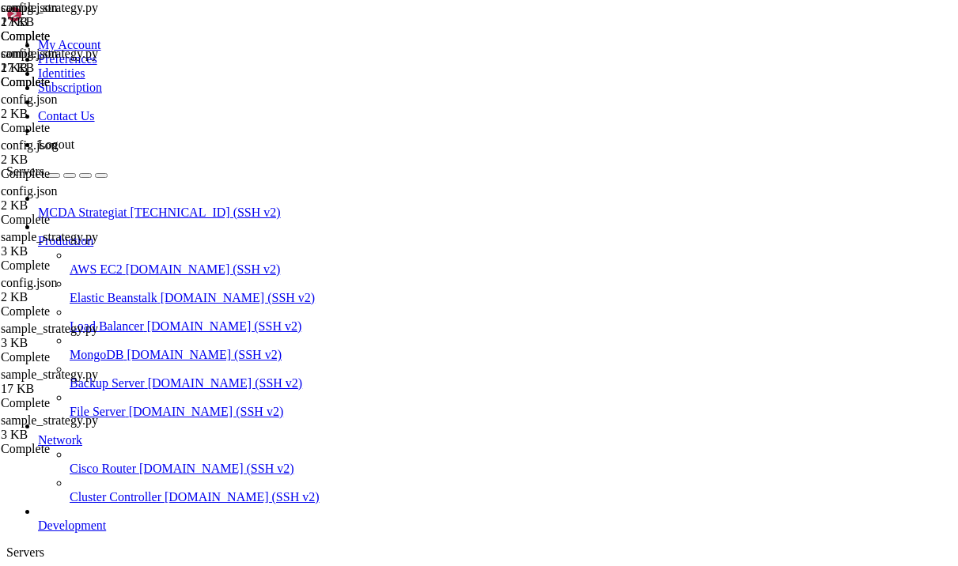
scroll to position [0, 1]
paste textarea "],"
type textarea "],"
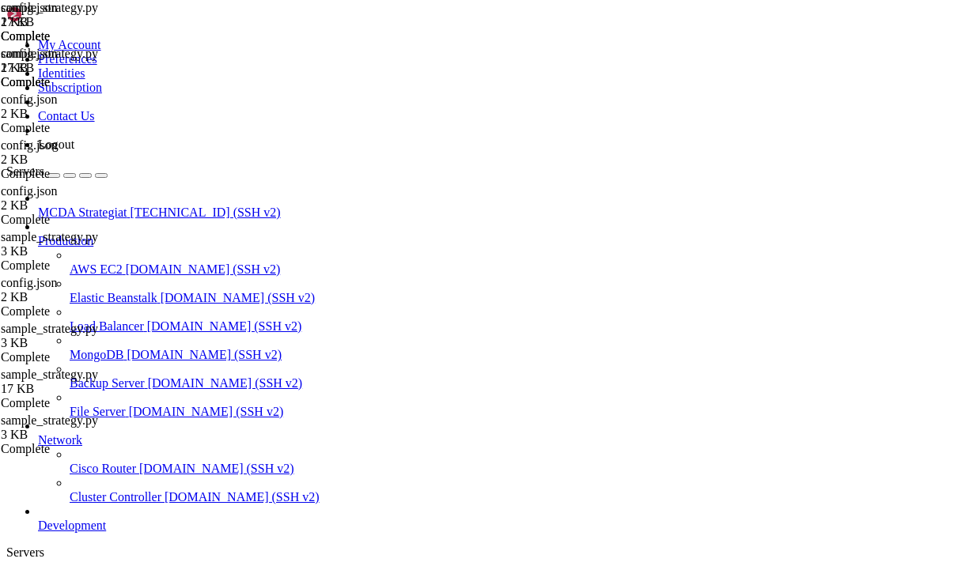
type textarea ""number_assets": 4,"
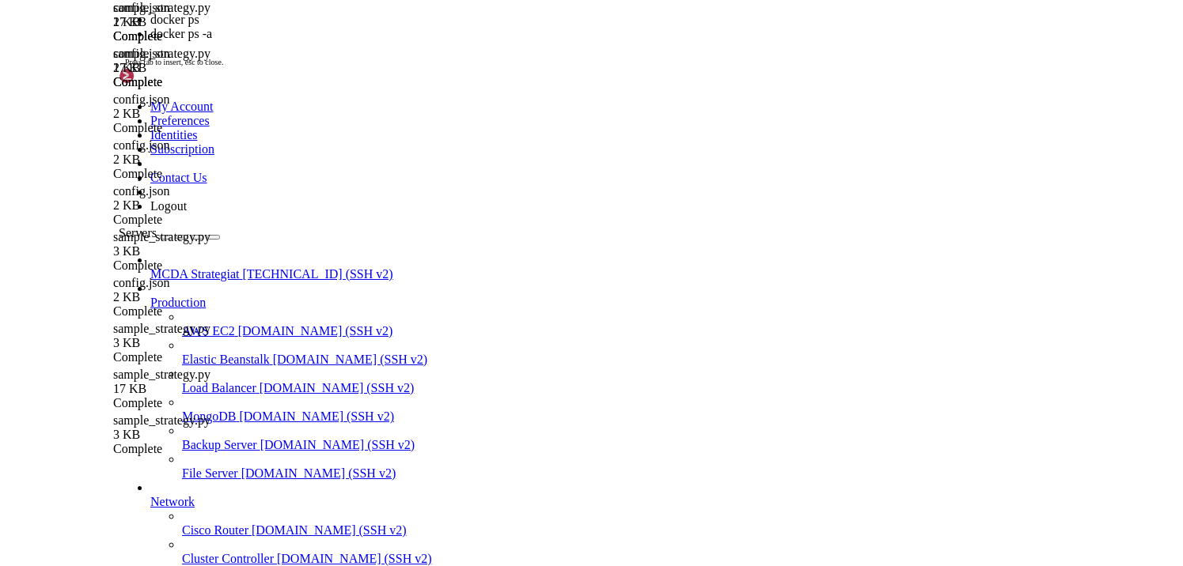
scroll to position [1009, 0]
